Goal: Task Accomplishment & Management: Manage account settings

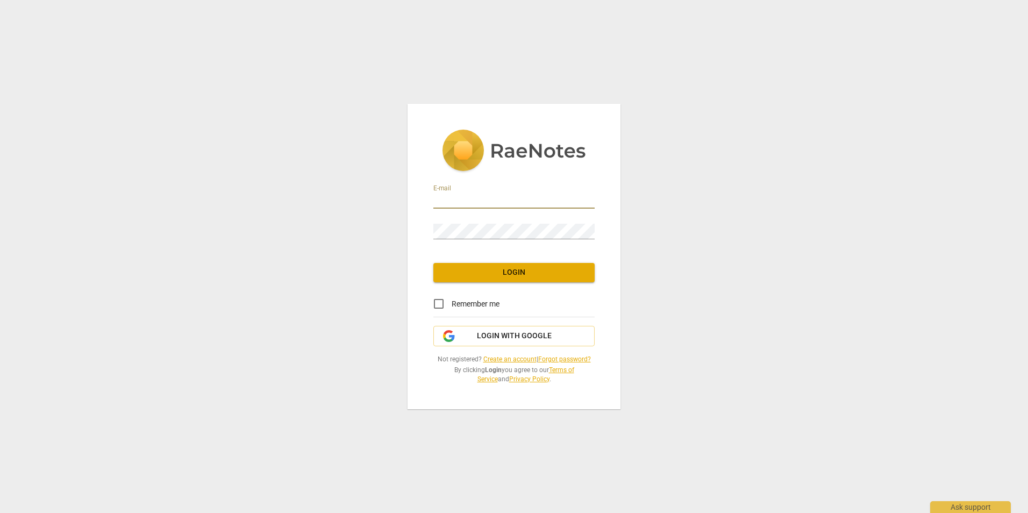
click at [472, 205] on input "email" at bounding box center [513, 201] width 161 height 16
type input "[EMAIL_ADDRESS][DOMAIN_NAME]"
